Goal: Navigation & Orientation: Find specific page/section

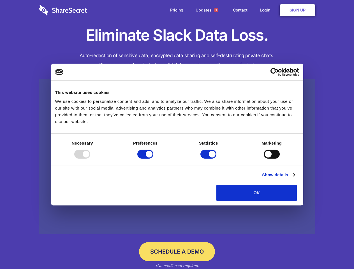
click at [90, 158] on div at bounding box center [82, 153] width 16 height 9
click at [153, 158] on input "Preferences" at bounding box center [145, 153] width 16 height 9
checkbox input "false"
click at [209, 158] on input "Statistics" at bounding box center [208, 153] width 16 height 9
checkbox input "false"
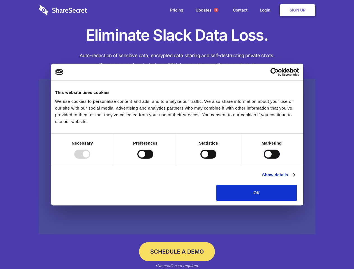
click at [263, 158] on input "Marketing" at bounding box center [271, 153] width 16 height 9
checkbox input "true"
click at [294, 178] on link "Show details" at bounding box center [278, 174] width 32 height 7
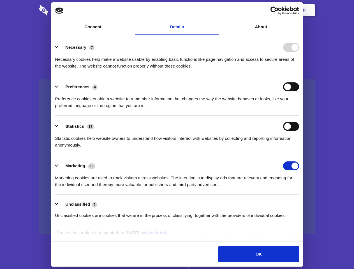
click at [299, 76] on li "Necessary 7 Necessary cookies help make a website usable by enabling basic func…" at bounding box center [177, 56] width 244 height 39
click at [216, 10] on span "1" at bounding box center [216, 10] width 4 height 4
